Goal: Navigation & Orientation: Find specific page/section

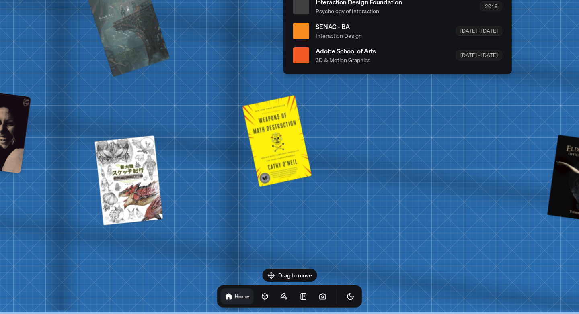
click at [290, 276] on div "Drag to move Home" at bounding box center [290, 288] width 158 height 39
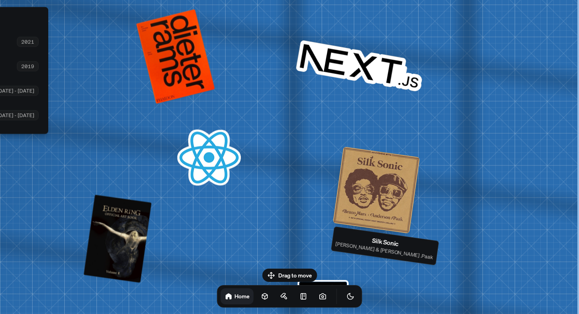
drag, startPoint x: 363, startPoint y: 144, endPoint x: 171, endPoint y: 199, distance: 200.2
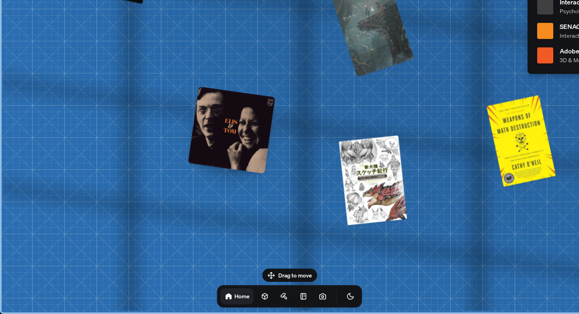
click at [279, 275] on div "Drag to move Home" at bounding box center [290, 288] width 158 height 39
click at [261, 297] on icon at bounding box center [265, 297] width 8 height 8
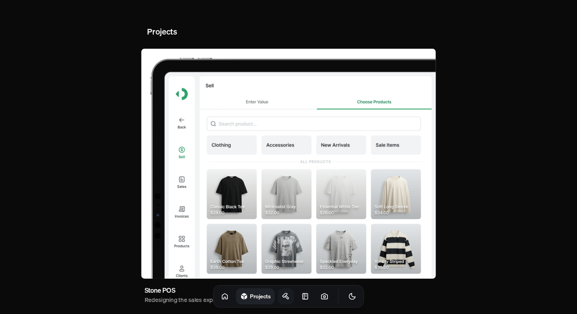
click at [282, 297] on link at bounding box center [286, 297] width 16 height 16
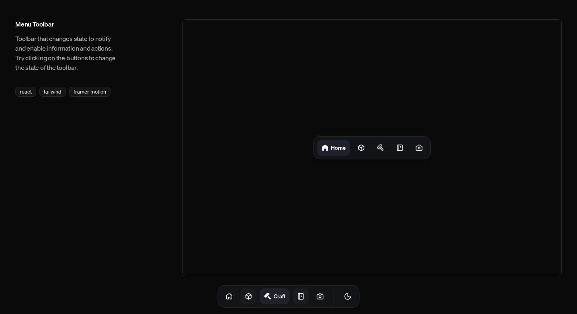
click at [298, 294] on icon at bounding box center [300, 297] width 5 height 6
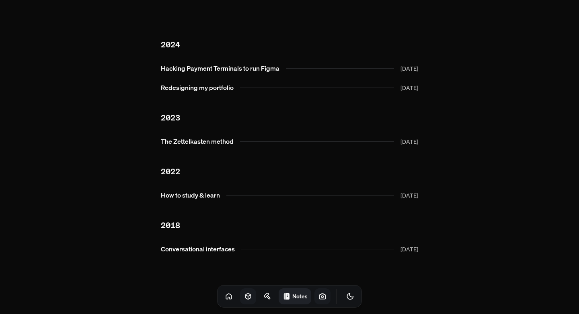
click at [318, 293] on icon at bounding box center [322, 297] width 8 height 8
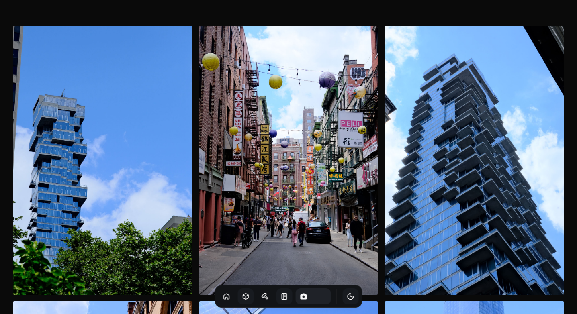
click at [343, 293] on button "Toggle Theme" at bounding box center [351, 297] width 16 height 16
click at [0, 0] on button "Toggle Audio" at bounding box center [0, 0] width 0 height 0
click at [0, 0] on icon "Toggle Audio" at bounding box center [0, 0] width 0 height 0
click at [355, 201] on img at bounding box center [289, 160] width 180 height 269
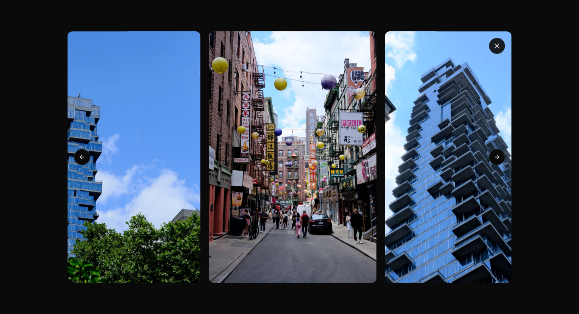
click at [493, 42] on icon "button" at bounding box center [497, 46] width 8 height 8
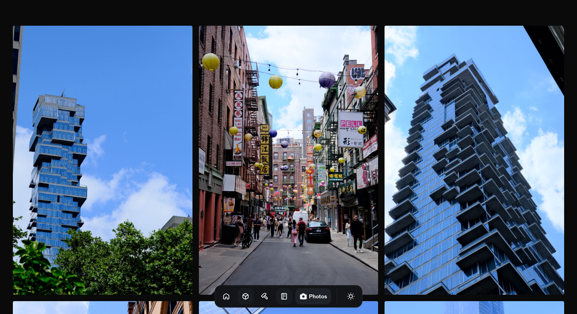
click at [0, 0] on icon "Toggle Audio" at bounding box center [0, 0] width 0 height 0
click at [396, 262] on img at bounding box center [475, 160] width 180 height 269
